Goal: Task Accomplishment & Management: Manage account settings

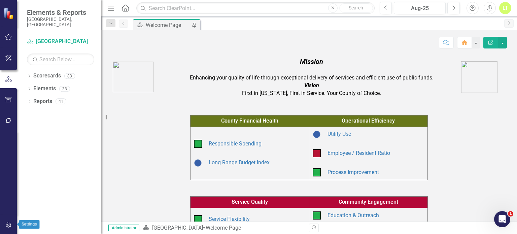
click at [7, 223] on icon "button" at bounding box center [8, 224] width 7 height 5
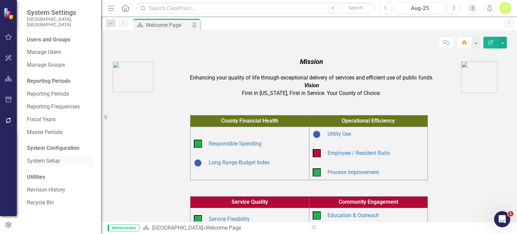
click at [33, 158] on link "System Setup" at bounding box center [60, 161] width 67 height 8
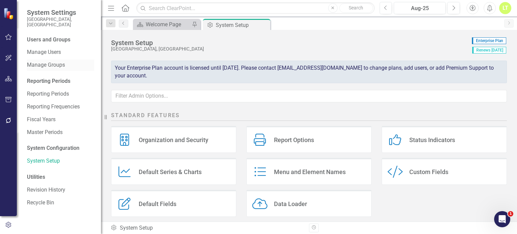
click at [36, 60] on div "Manage Groups" at bounding box center [60, 65] width 67 height 11
click at [47, 49] on link "Manage Users" at bounding box center [60, 53] width 67 height 8
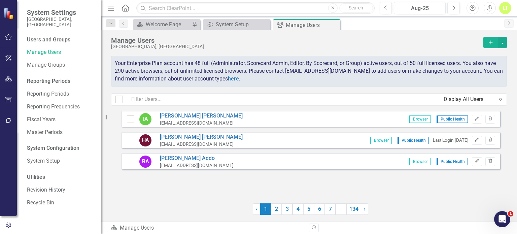
click at [167, 190] on div "IA [PERSON_NAME] [EMAIL_ADDRESS][DOMAIN_NAME] Browser Public Health Edit Trash …" at bounding box center [310, 153] width 379 height 84
click at [489, 41] on icon "Add" at bounding box center [491, 42] width 6 height 5
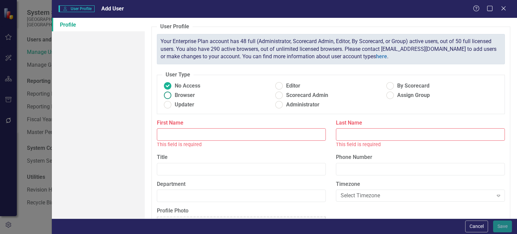
click at [192, 95] on span "Browser" at bounding box center [185, 96] width 20 height 8
click at [173, 95] on input "Browser" at bounding box center [168, 95] width 10 height 10
radio input "true"
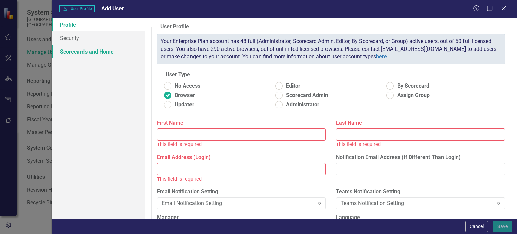
click at [110, 52] on link "Scorecards and Home" at bounding box center [98, 51] width 93 height 13
click at [200, 130] on input "First Name" at bounding box center [241, 134] width 169 height 12
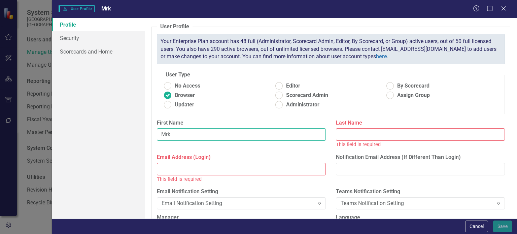
click at [200, 130] on input "Mrk" at bounding box center [241, 134] width 169 height 12
type input "Mark"
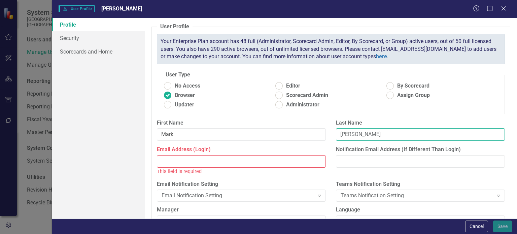
type input "[PERSON_NAME]"
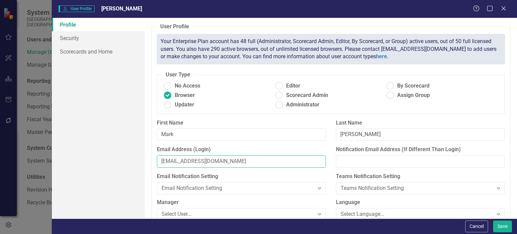
type input "[EMAIL_ADDRESS][DOMAIN_NAME]"
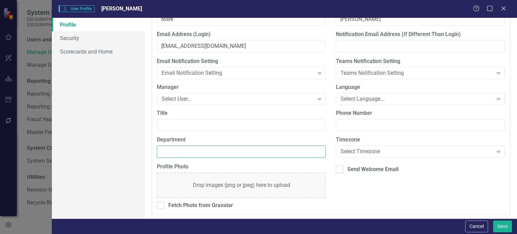
click at [208, 151] on input "Department" at bounding box center [241, 152] width 169 height 12
type input "Public Health"
click at [77, 52] on link "Scorecards and Home" at bounding box center [98, 51] width 93 height 13
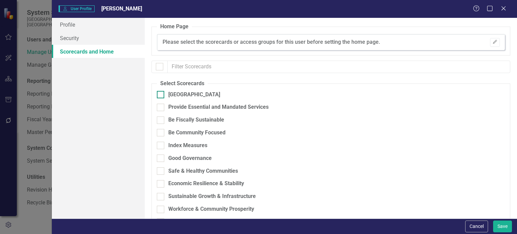
click at [186, 93] on div "[GEOGRAPHIC_DATA]" at bounding box center [194, 95] width 52 height 8
click at [161, 93] on input "[GEOGRAPHIC_DATA]" at bounding box center [159, 93] width 4 height 4
checkbox input "true"
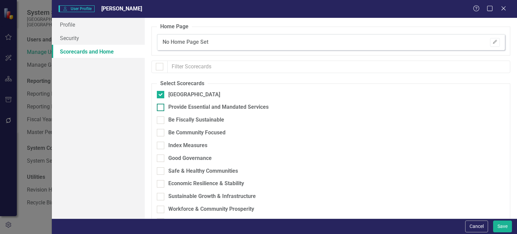
click at [179, 108] on div "Provide Essential and Mandated Services" at bounding box center [218, 107] width 100 height 8
click at [161, 108] on input "Provide Essential and Mandated Services" at bounding box center [159, 106] width 4 height 4
checkbox input "true"
click at [177, 120] on div "Be Fiscally Sustainable" at bounding box center [196, 120] width 56 height 8
click at [161, 120] on input "Be Fiscally Sustainable" at bounding box center [159, 119] width 4 height 4
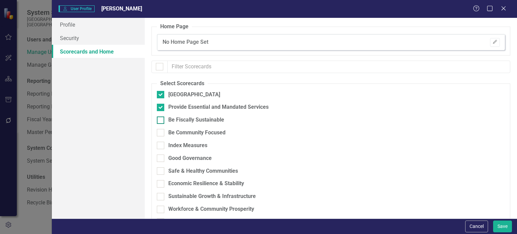
checkbox input "true"
click at [177, 133] on div "Be Community Focused" at bounding box center [196, 133] width 57 height 8
click at [161, 133] on input "Be Community Focused" at bounding box center [159, 131] width 4 height 4
checkbox input "true"
click at [175, 146] on div "Index Measures" at bounding box center [187, 146] width 39 height 8
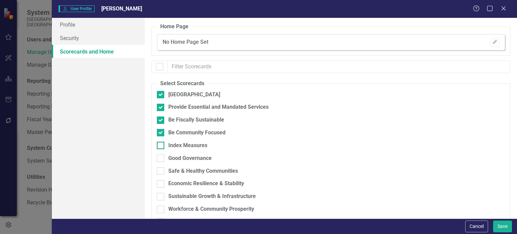
click at [161, 146] on input "Index Measures" at bounding box center [159, 144] width 4 height 4
checkbox input "true"
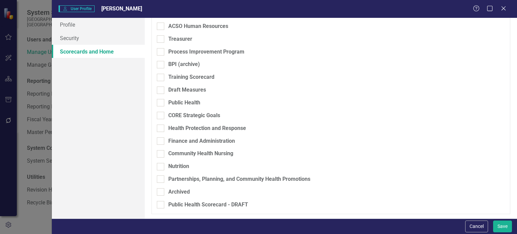
scroll to position [935, 0]
click at [197, 53] on div "Process Improvement Program" at bounding box center [206, 52] width 76 height 8
click at [161, 53] on input "Process Improvement Program" at bounding box center [159, 50] width 4 height 4
checkbox input "true"
click at [178, 100] on div "Public Health" at bounding box center [184, 103] width 32 height 8
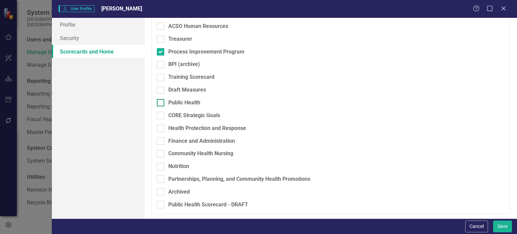
click at [161, 100] on input "Public Health" at bounding box center [159, 101] width 4 height 4
checkbox input "true"
click at [177, 115] on div "CORE Strategic Goals" at bounding box center [194, 116] width 52 height 8
click at [161, 115] on input "CORE Strategic Goals" at bounding box center [159, 114] width 4 height 4
checkbox input "true"
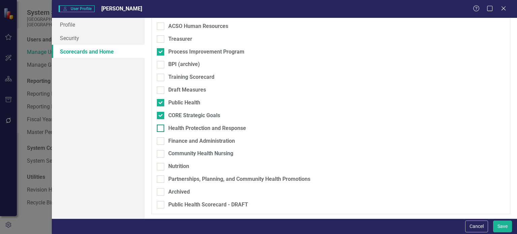
click at [178, 132] on div "Health Protection and Response" at bounding box center [207, 129] width 78 height 8
click at [161, 129] on input "Health Protection and Response" at bounding box center [159, 127] width 4 height 4
checkbox input "true"
click at [174, 141] on div "Finance and Administration" at bounding box center [201, 141] width 67 height 8
click at [161, 141] on input "Finance and Administration" at bounding box center [159, 139] width 4 height 4
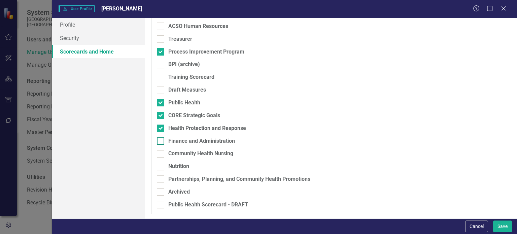
checkbox input "true"
click at [174, 151] on div "Community Health Nursing" at bounding box center [200, 154] width 65 height 8
click at [161, 151] on input "Community Health Nursing" at bounding box center [159, 152] width 4 height 4
checkbox input "true"
click at [177, 163] on div "Nutrition" at bounding box center [178, 167] width 21 height 8
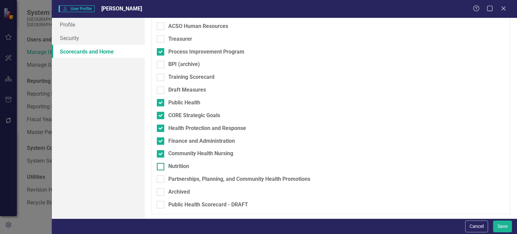
click at [161, 163] on input "Nutrition" at bounding box center [159, 165] width 4 height 4
checkbox input "true"
click at [176, 181] on div "Partnerships, Planning, and Community Health Promotions" at bounding box center [239, 180] width 142 height 8
click at [161, 180] on input "Partnerships, Planning, and Community Health Promotions" at bounding box center [159, 178] width 4 height 4
checkbox input "true"
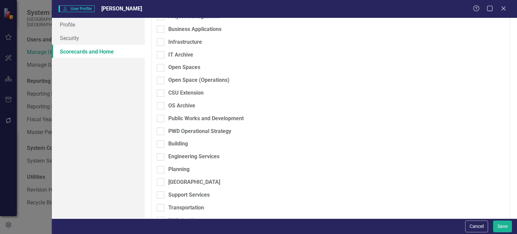
scroll to position [690, 0]
click at [159, 118] on input "Public Works and Development" at bounding box center [159, 117] width 4 height 4
checkbox input "true"
click at [160, 128] on input "PWD Operational Strategy" at bounding box center [159, 130] width 4 height 4
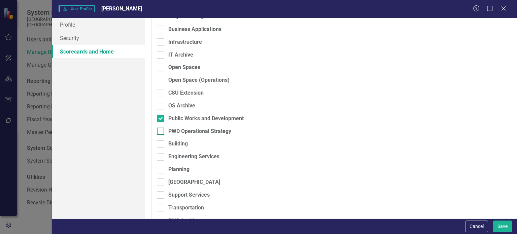
checkbox input "true"
click at [160, 148] on div at bounding box center [160, 143] width 7 height 7
click at [160, 145] on input "Building" at bounding box center [159, 142] width 4 height 4
checkbox input "true"
click at [160, 157] on input "Engineering Services" at bounding box center [159, 155] width 4 height 4
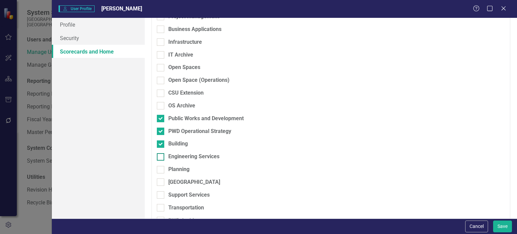
checkbox input "true"
click at [160, 174] on div "Planning" at bounding box center [296, 172] width 278 height 13
click at [162, 163] on div "Engineering Services" at bounding box center [296, 159] width 278 height 13
click at [161, 166] on div at bounding box center [160, 169] width 7 height 7
click at [161, 166] on input "Planning" at bounding box center [159, 168] width 4 height 4
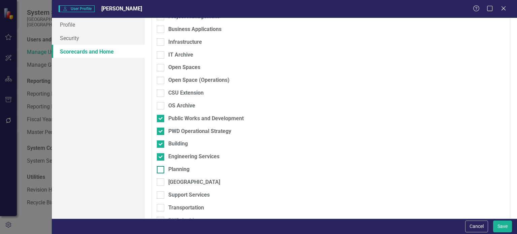
checkbox input "true"
click at [161, 182] on input "[GEOGRAPHIC_DATA]" at bounding box center [159, 181] width 4 height 4
checkbox input "true"
click at [163, 188] on div "[GEOGRAPHIC_DATA]" at bounding box center [296, 185] width 278 height 13
click at [162, 191] on div at bounding box center [160, 194] width 7 height 7
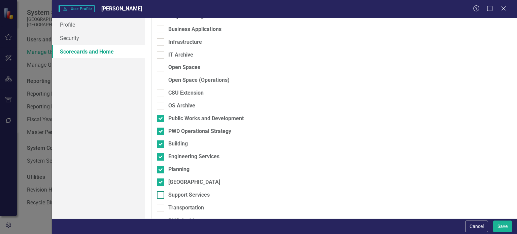
click at [161, 191] on input "Support Services" at bounding box center [159, 193] width 4 height 4
checkbox input "true"
click at [162, 204] on div at bounding box center [160, 207] width 7 height 7
click at [161, 204] on input "Transportation" at bounding box center [159, 206] width 4 height 4
checkbox input "true"
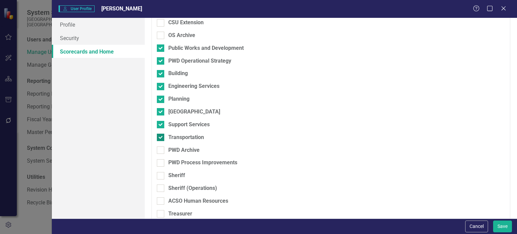
scroll to position [769, 0]
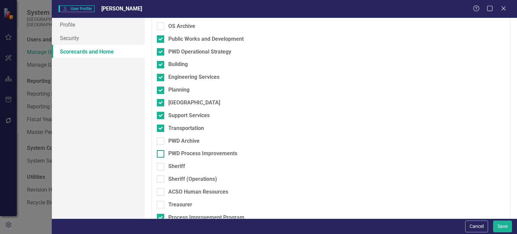
click at [158, 155] on div at bounding box center [160, 153] width 7 height 7
click at [158, 155] on input "PWD Process Improvements" at bounding box center [159, 152] width 4 height 4
checkbox input "true"
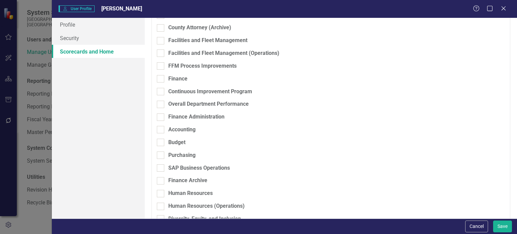
scroll to position [406, 0]
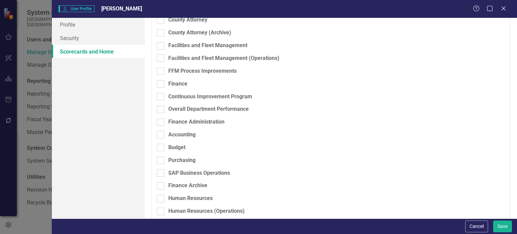
click at [163, 92] on div "Finance" at bounding box center [296, 86] width 278 height 13
click at [157, 98] on div at bounding box center [160, 96] width 7 height 7
click at [157, 97] on input "Continuous Improvement Program" at bounding box center [159, 95] width 4 height 4
checkbox input "true"
click at [501, 223] on button "Save" at bounding box center [503, 227] width 19 height 12
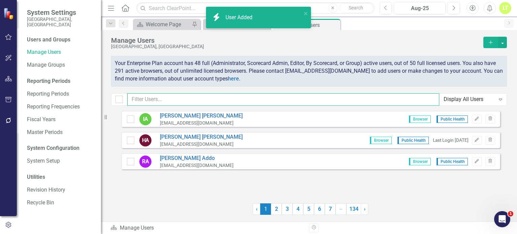
click at [181, 99] on input "text" at bounding box center [283, 99] width 312 height 12
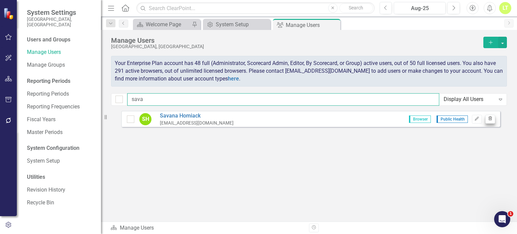
type input "sava"
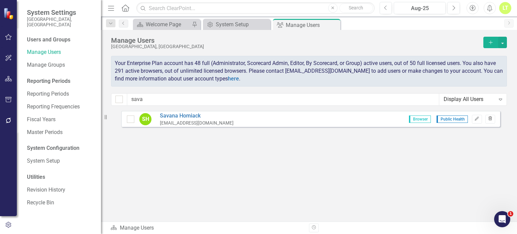
click at [490, 119] on icon "button" at bounding box center [491, 119] width 4 height 4
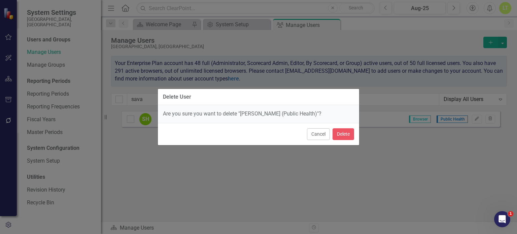
click at [343, 140] on div "Cancel Delete" at bounding box center [258, 134] width 201 height 22
click at [341, 134] on button "Delete" at bounding box center [344, 134] width 22 height 12
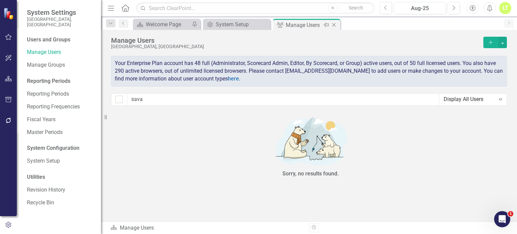
click at [336, 27] on icon "Close" at bounding box center [334, 24] width 7 height 5
